Goal: Task Accomplishment & Management: Use online tool/utility

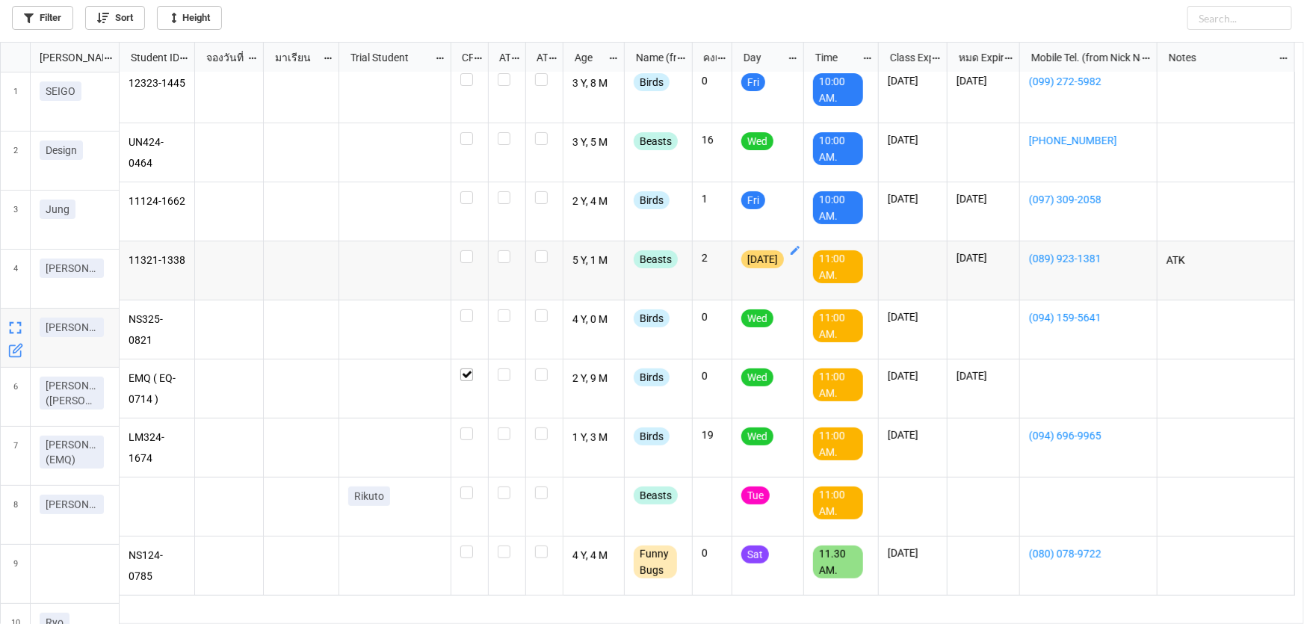
scroll to position [67, 0]
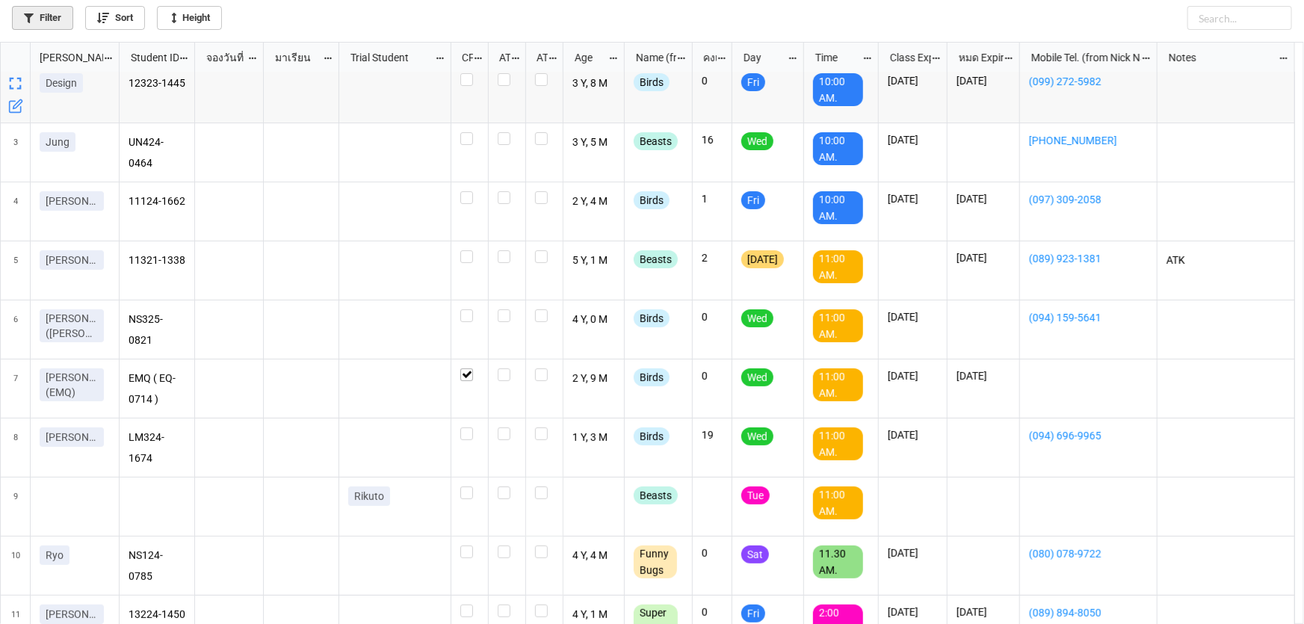
click at [37, 25] on link "Filter" at bounding box center [42, 18] width 61 height 24
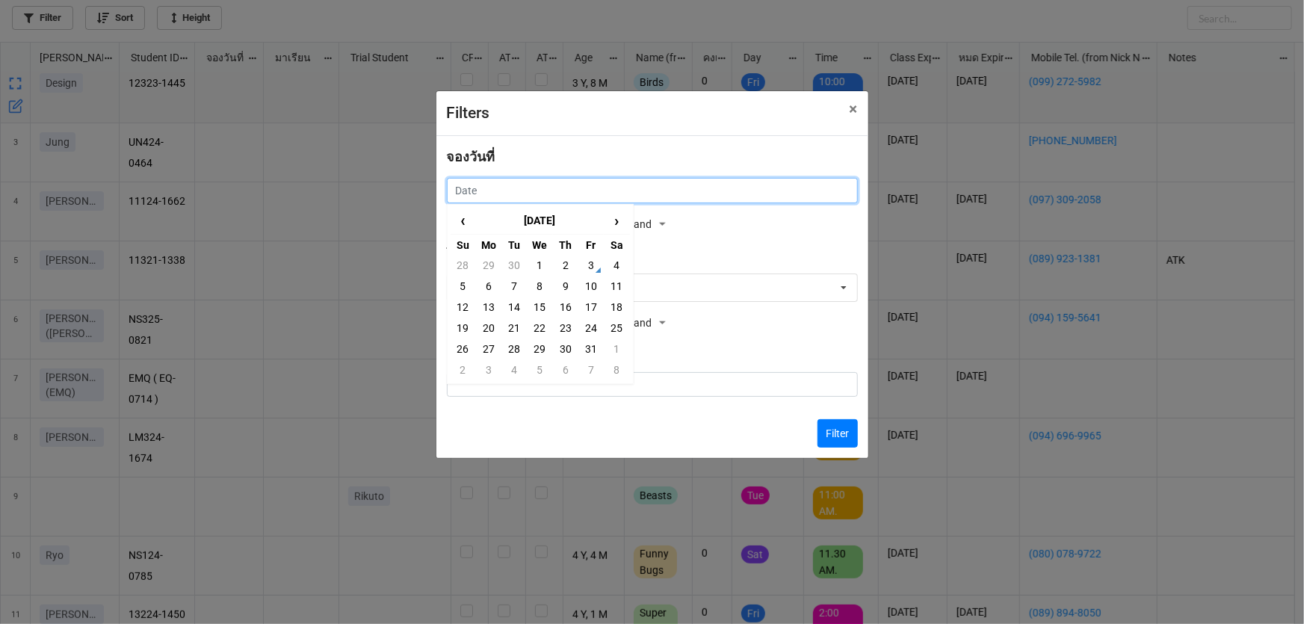
click at [698, 195] on input "text" at bounding box center [652, 190] width 411 height 25
click at [622, 269] on td "4" at bounding box center [616, 265] width 25 height 21
type input "[DATE]"
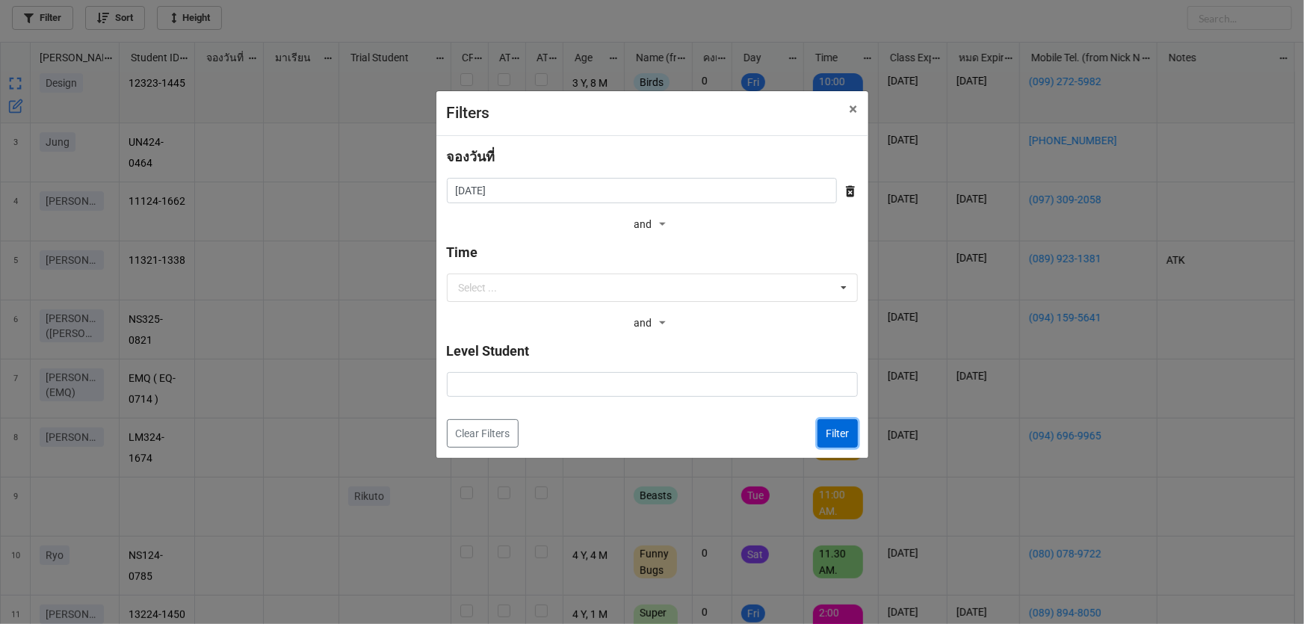
click at [838, 429] on button "Filter" at bounding box center [837, 433] width 40 height 28
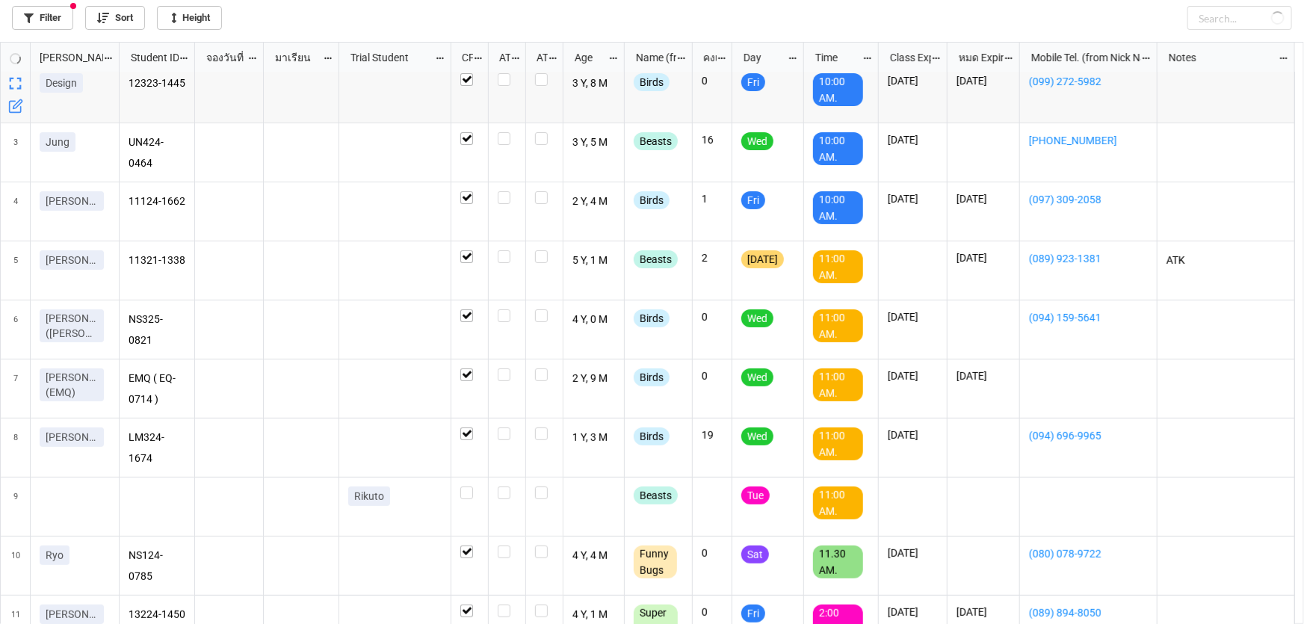
checkbox input "true"
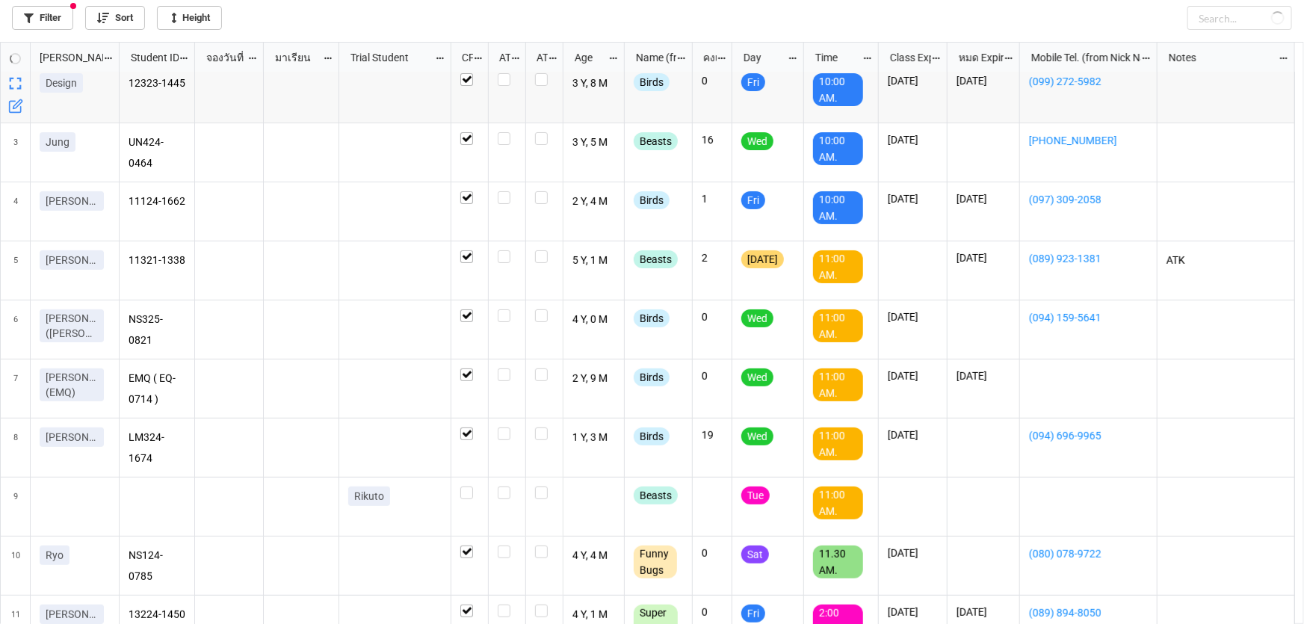
checkbox input "true"
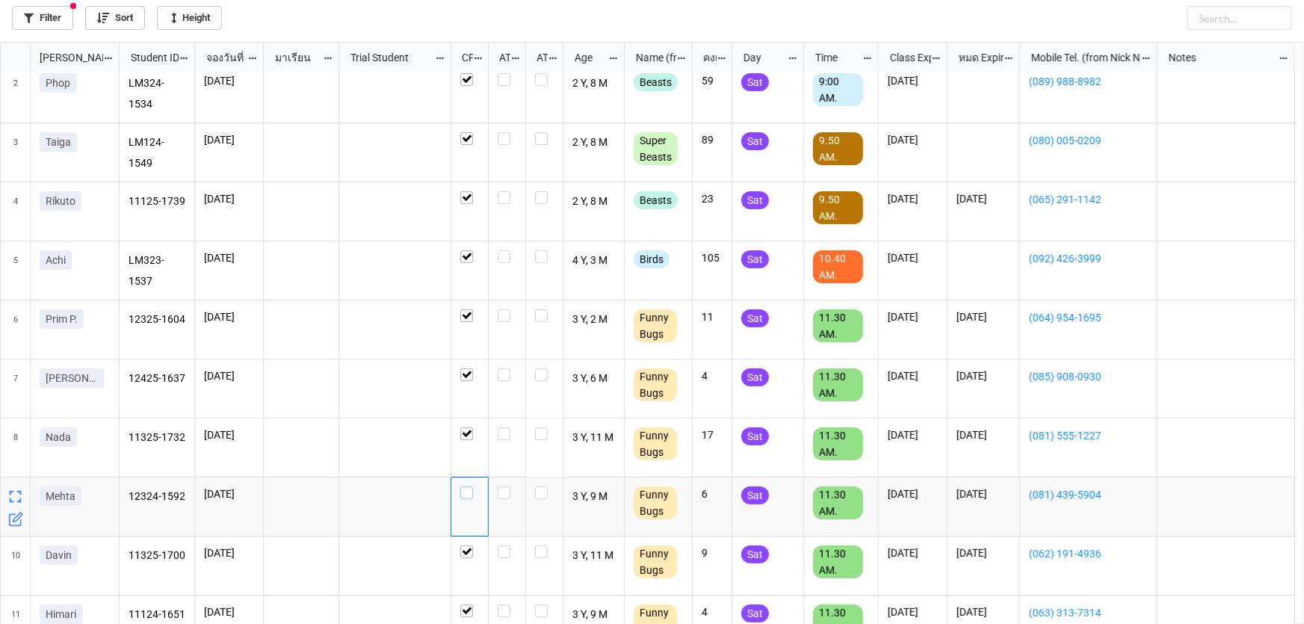
click at [462, 486] on label "grid" at bounding box center [469, 486] width 19 height 0
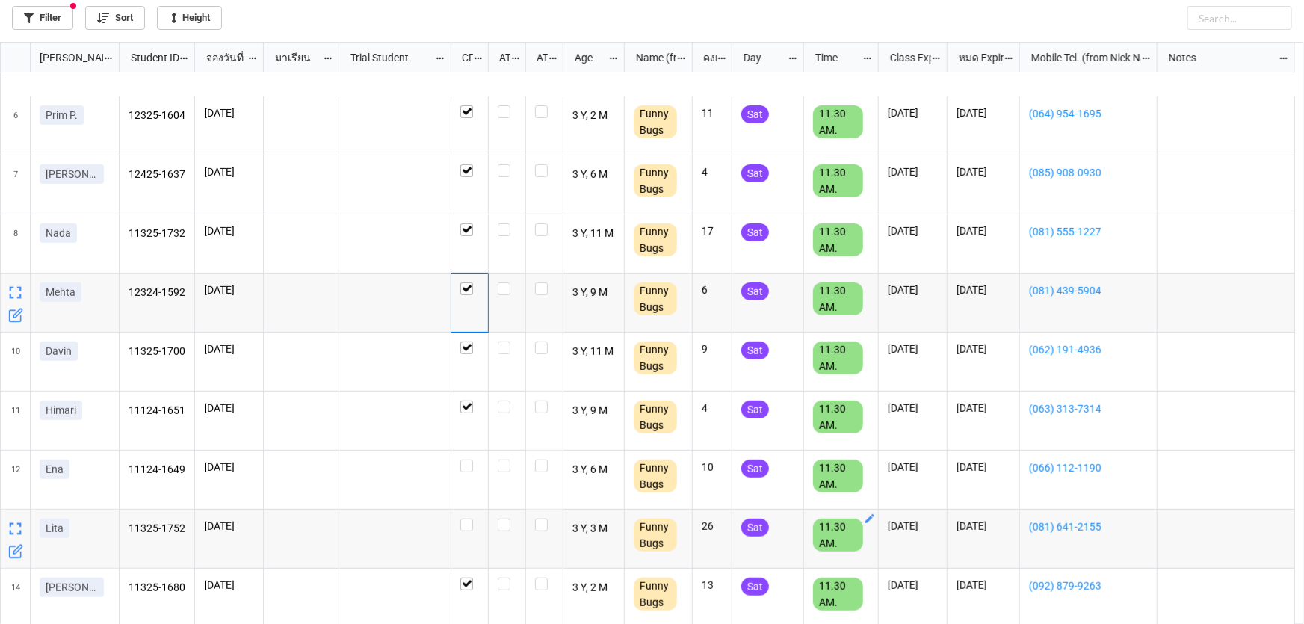
scroll to position [407, 0]
